Goal: Information Seeking & Learning: Learn about a topic

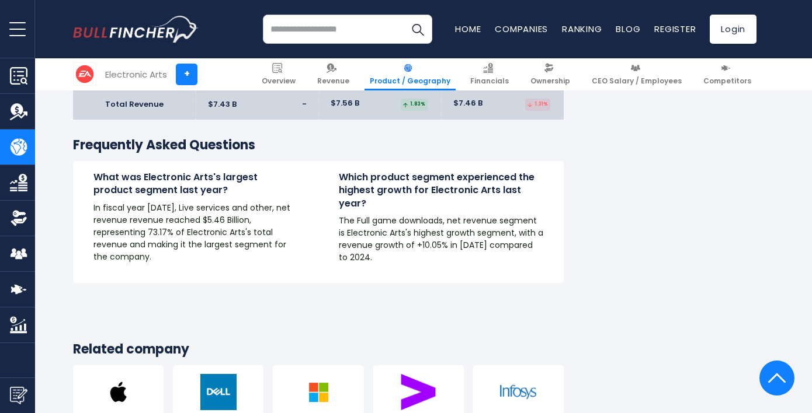
scroll to position [1978, 0]
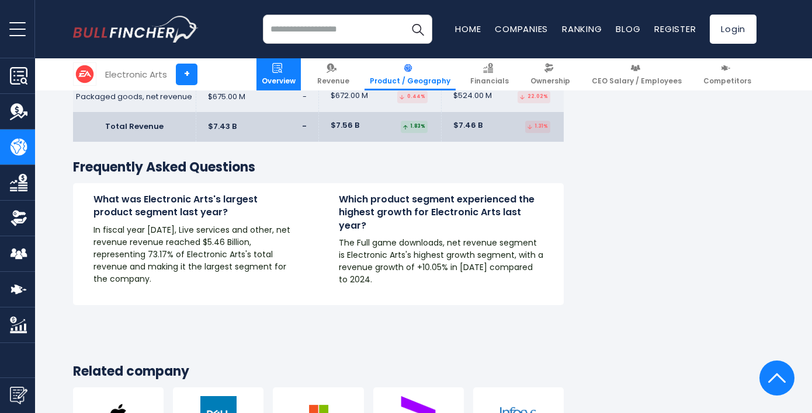
click at [282, 69] on img at bounding box center [277, 68] width 10 height 10
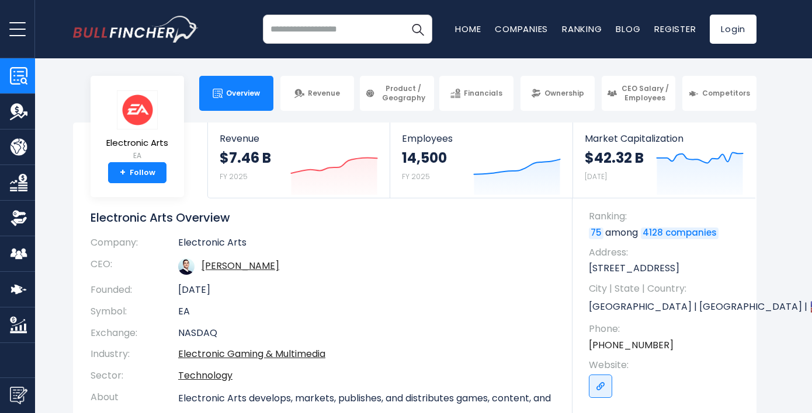
click at [711, 112] on body "Overview Revenue Product / Geography" at bounding box center [406, 206] width 812 height 413
click at [711, 95] on span "Competitors" at bounding box center [726, 93] width 48 height 9
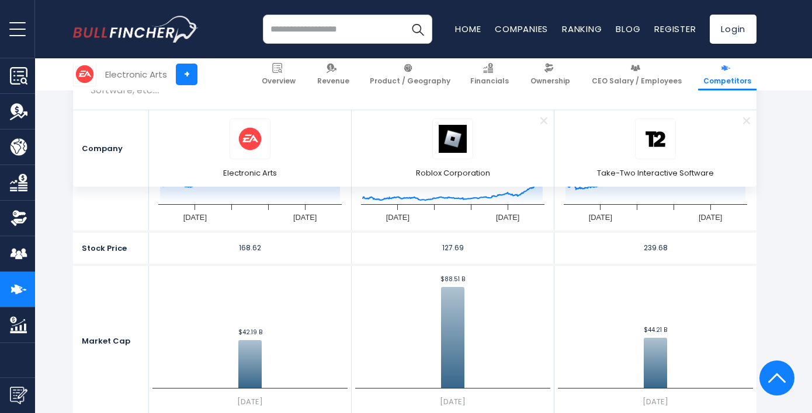
scroll to position [410, 0]
